Goal: Information Seeking & Learning: Find specific fact

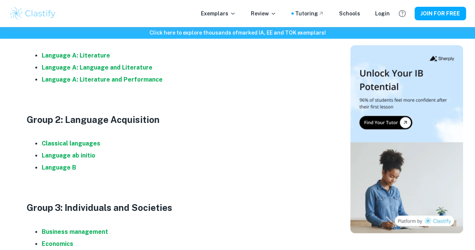
scroll to position [375, 0]
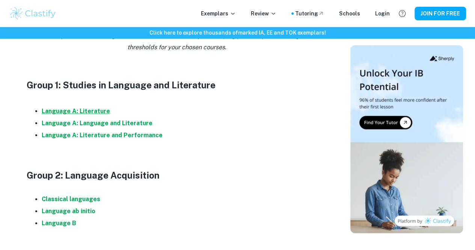
click at [93, 114] on strong "Language A: Literature" at bounding box center [76, 110] width 68 height 7
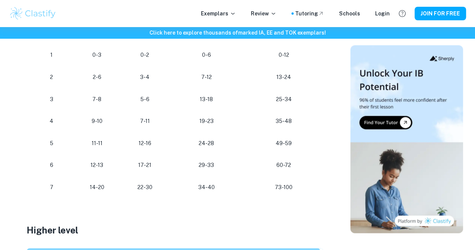
scroll to position [488, 0]
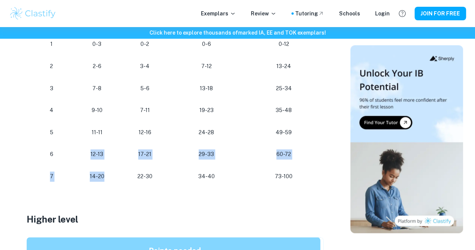
drag, startPoint x: 91, startPoint y: 181, endPoint x: 110, endPoint y: 205, distance: 31.5
click at [110, 187] on tbody "Grade Paper 1 Paper 2 Individual oral Final grade (%) 1 0-3 0-2 0-6 0-12 2 2-6 …" at bounding box center [177, 99] width 300 height 176
click at [110, 181] on p "14-20" at bounding box center [97, 176] width 35 height 10
drag, startPoint x: 110, startPoint y: 205, endPoint x: 92, endPoint y: 205, distance: 18.4
click at [92, 181] on p "14-20" at bounding box center [97, 176] width 35 height 10
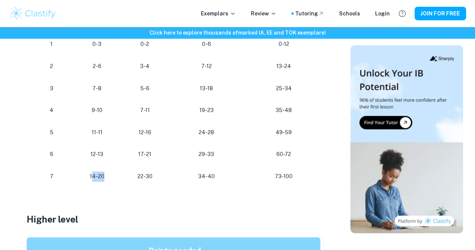
click at [92, 181] on p "14-20" at bounding box center [97, 176] width 35 height 10
drag, startPoint x: 90, startPoint y: 205, endPoint x: 106, endPoint y: 204, distance: 16.2
click at [106, 181] on p "14-20" at bounding box center [97, 176] width 35 height 10
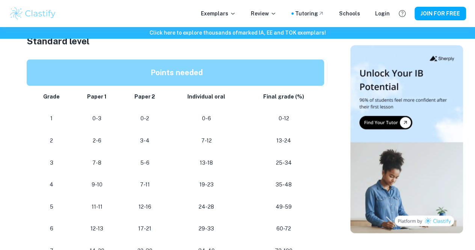
scroll to position [338, 0]
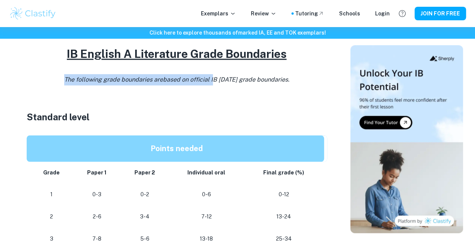
drag, startPoint x: 57, startPoint y: 105, endPoint x: 211, endPoint y: 107, distance: 154.3
click at [211, 85] on p "The following grade boundaries are based on official IB [DATE] grade boundaries." at bounding box center [177, 79] width 300 height 11
click at [211, 83] on span "based on official IB [DATE] grade boundaries." at bounding box center [226, 79] width 126 height 7
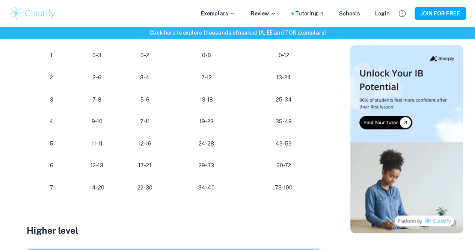
scroll to position [488, 0]
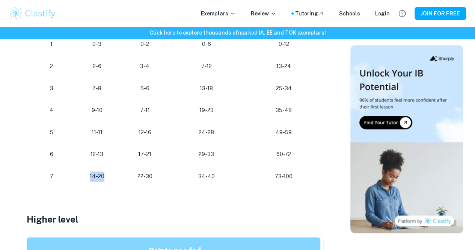
drag, startPoint x: 107, startPoint y: 203, endPoint x: 91, endPoint y: 203, distance: 16.1
click at [91, 181] on p "14-20" at bounding box center [97, 176] width 35 height 10
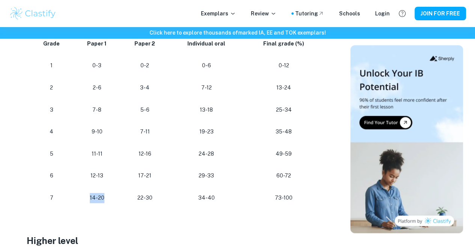
scroll to position [450, 0]
